Goal: Task Accomplishment & Management: Manage account settings

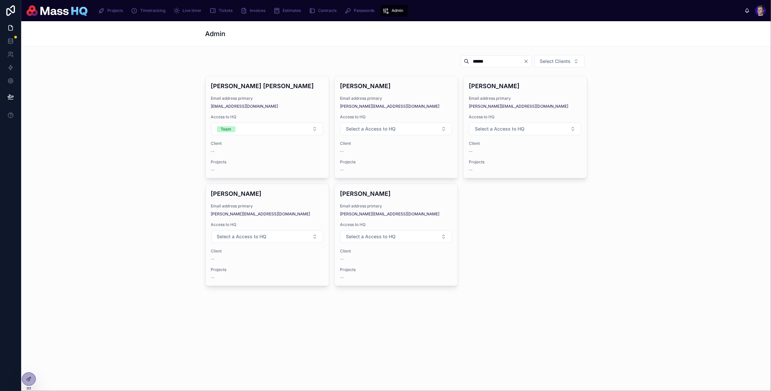
click at [85, 176] on div "****** Select Clients [PERSON_NAME] [PERSON_NAME] Email address primary [EMAIL_…" at bounding box center [396, 170] width 739 height 237
click at [114, 9] on span "Projects" at bounding box center [115, 10] width 16 height 5
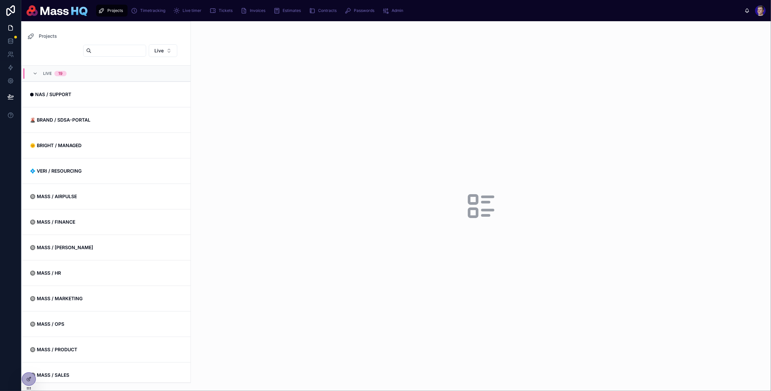
click at [329, 189] on div at bounding box center [481, 206] width 580 height 370
click at [31, 364] on icon at bounding box center [28, 364] width 5 height 5
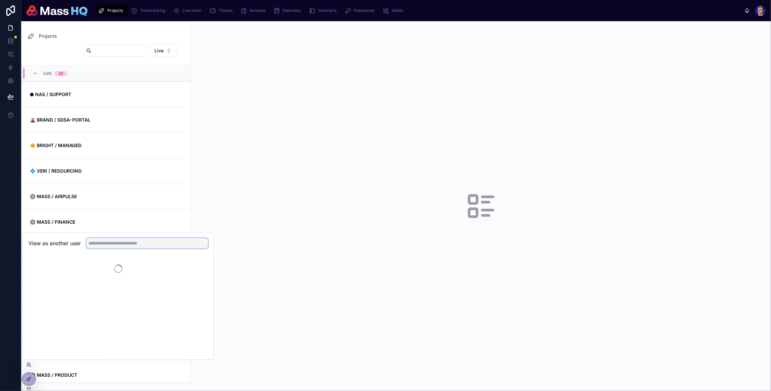
click at [134, 242] on input "text" at bounding box center [147, 243] width 122 height 11
type input "****"
click at [196, 265] on button "Select" at bounding box center [199, 268] width 17 height 10
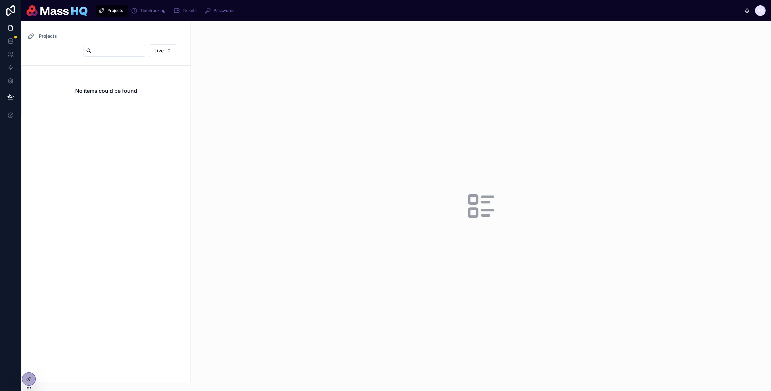
click at [199, 266] on div at bounding box center [481, 206] width 580 height 370
click at [764, 8] on div "HC" at bounding box center [760, 10] width 11 height 11
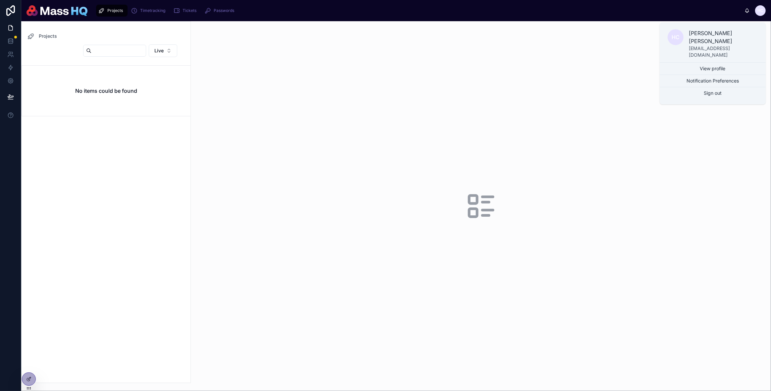
click at [764, 8] on div "HC" at bounding box center [760, 10] width 11 height 11
click at [561, 93] on div at bounding box center [481, 206] width 580 height 370
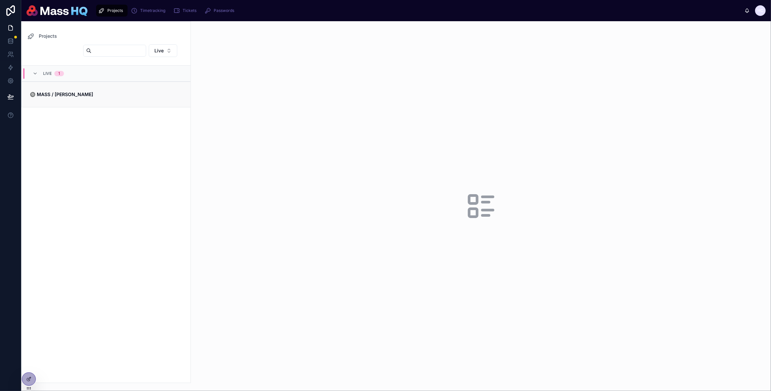
click at [84, 91] on span "🔘 MASS / [PERSON_NAME]" at bounding box center [106, 94] width 153 height 7
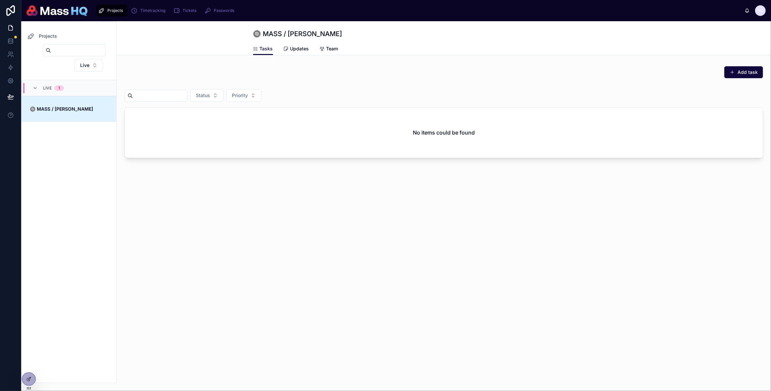
click at [436, 49] on div "Tasks Updates Team" at bounding box center [444, 48] width 382 height 13
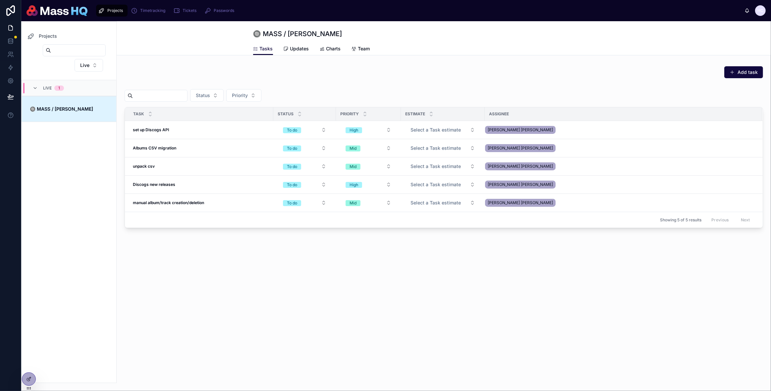
click at [472, 253] on div "Projects 🔘 MASS / [PERSON_NAME] Tasks Tasks Updates Charts Team Add task Status…" at bounding box center [444, 148] width 654 height 254
click at [475, 250] on div "Projects 🔘 MASS / [PERSON_NAME] Tasks Tasks Updates Charts Team Add task Status…" at bounding box center [444, 148] width 654 height 254
click at [474, 249] on div "Projects 🔘 MASS / [PERSON_NAME] Tasks Tasks Updates Charts Team Add task Status…" at bounding box center [444, 148] width 654 height 254
click at [314, 307] on div "Projects 🔘 MASS / [PERSON_NAME] Tasks Tasks Updates Charts Team Add task Status…" at bounding box center [444, 206] width 654 height 370
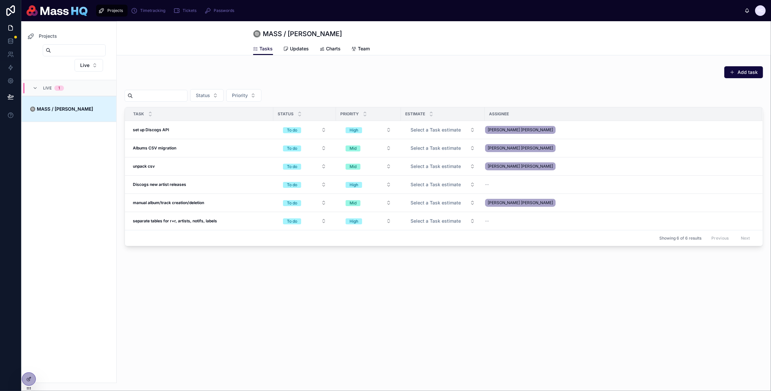
click at [367, 277] on div "Projects 🔘 MASS / [PERSON_NAME] Tasks Tasks Updates Charts Team Add task Status…" at bounding box center [444, 157] width 654 height 273
click at [341, 272] on div "Projects 🔘 MASS / [PERSON_NAME] Tasks Tasks Updates Charts Team Add task Status…" at bounding box center [444, 157] width 654 height 273
click at [492, 43] on div "Tasks Updates Charts Team" at bounding box center [444, 48] width 382 height 13
click at [441, 97] on div "Status Priority" at bounding box center [444, 96] width 638 height 21
click at [119, 9] on span "Projects" at bounding box center [115, 10] width 16 height 5
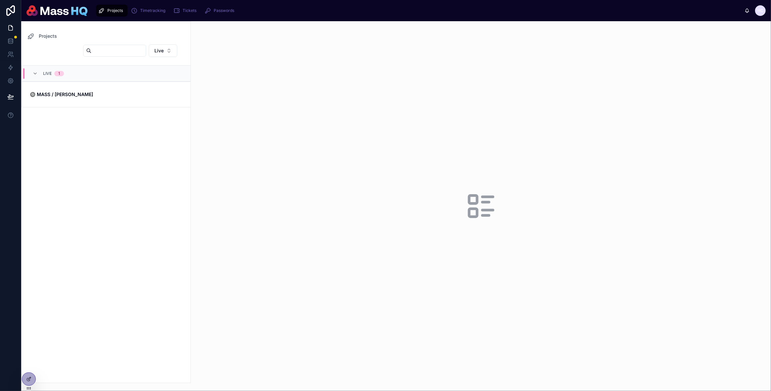
click at [119, 9] on span "Projects" at bounding box center [115, 10] width 16 height 5
click at [506, 191] on div at bounding box center [481, 206] width 580 height 370
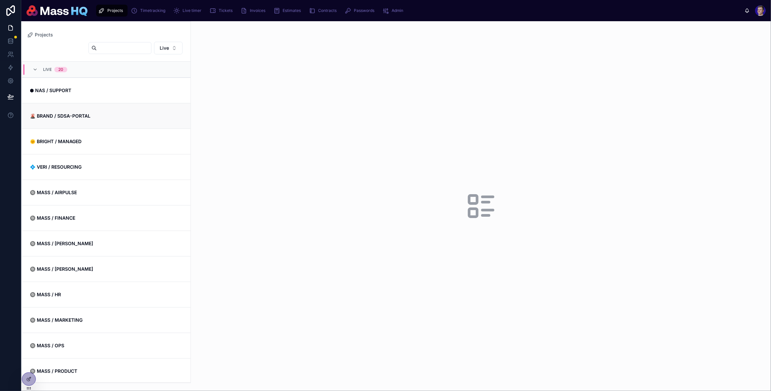
click at [105, 121] on link "🌋 BRAND / SDSA-PORTAL" at bounding box center [106, 116] width 169 height 26
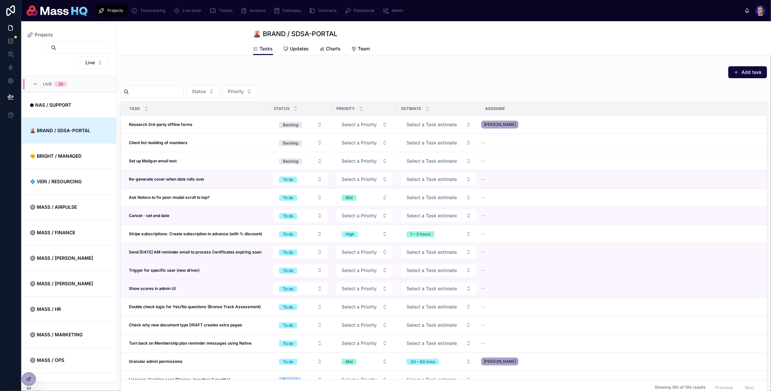
click at [466, 64] on div "Add task Status Priority Task Status Priority Estimate Assignee Research 3rd-pa…" at bounding box center [444, 230] width 654 height 335
click at [443, 46] on div "Tasks Updates Charts Team" at bounding box center [444, 48] width 382 height 13
